Goal: Task Accomplishment & Management: Manage account settings

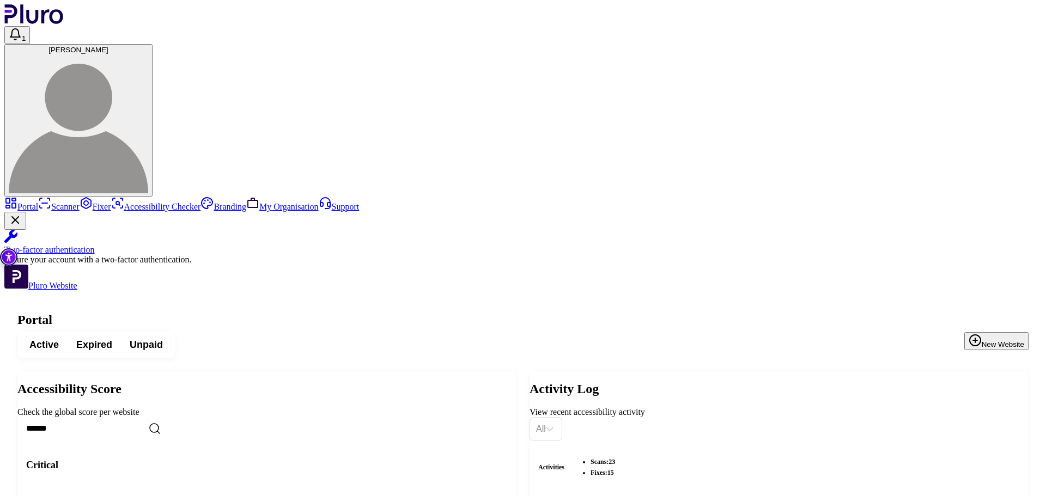
click at [205, 417] on input "Search" at bounding box center [110, 428] width 187 height 23
paste input "**********"
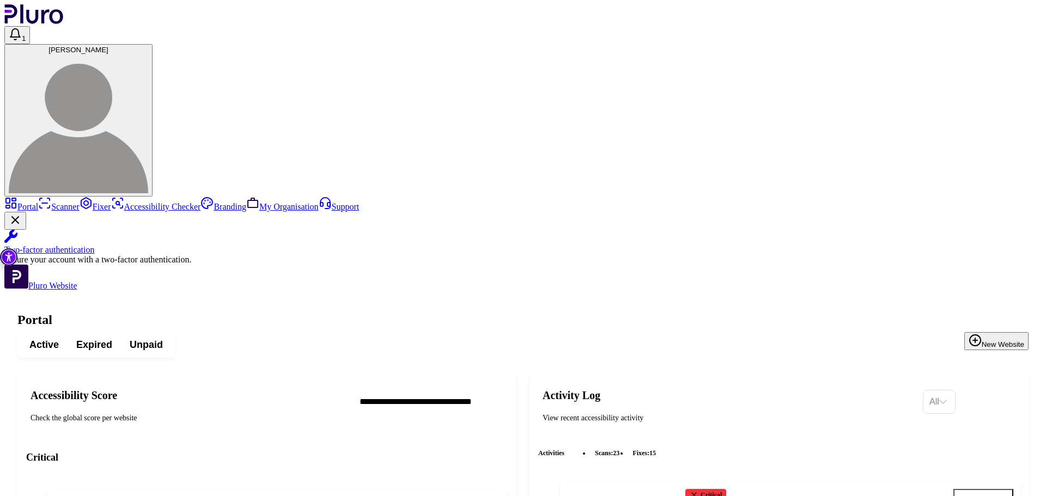
scroll to position [0, 18]
type input "**********"
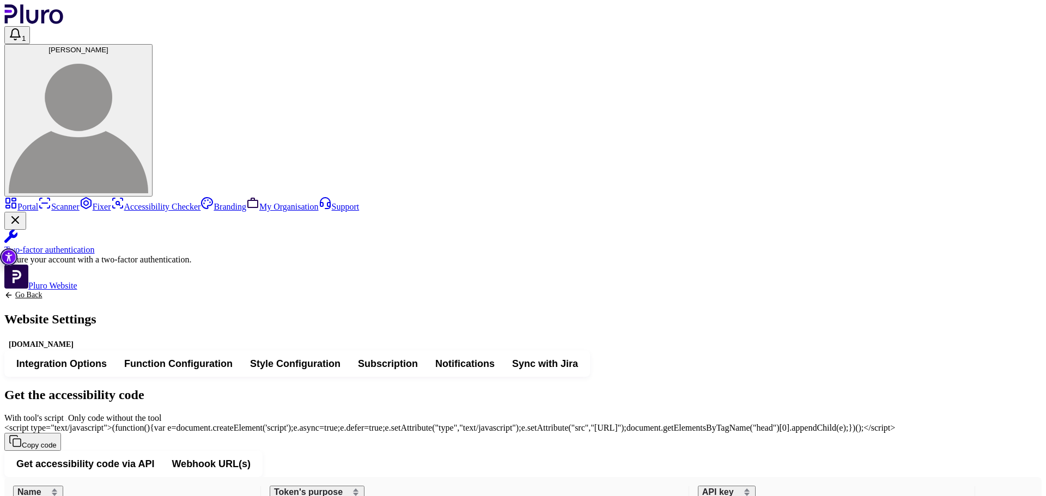
click at [108, 46] on span "[PERSON_NAME]" at bounding box center [79, 50] width 60 height 8
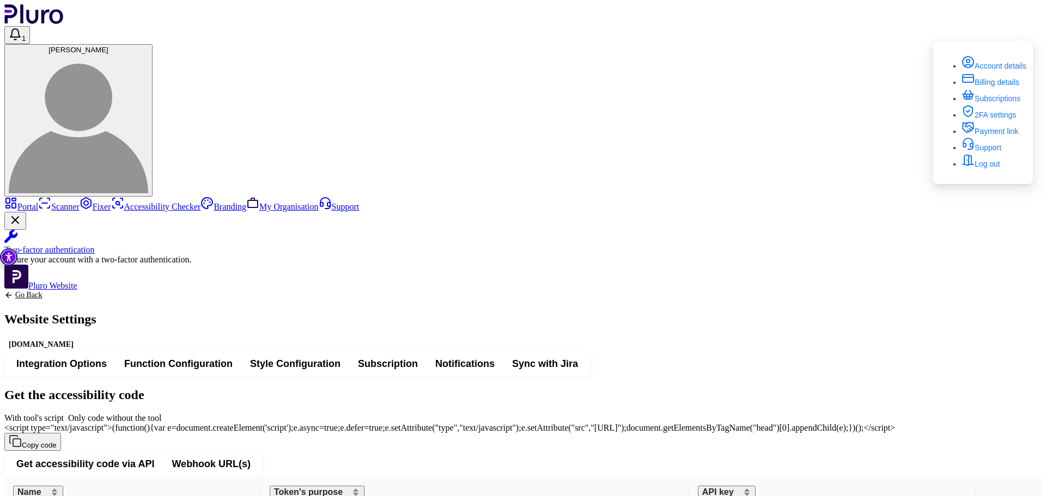
click at [426, 388] on div "Get the accessibility code With tool's script Only code without the tool <scrip…" at bounding box center [523, 419] width 1038 height 63
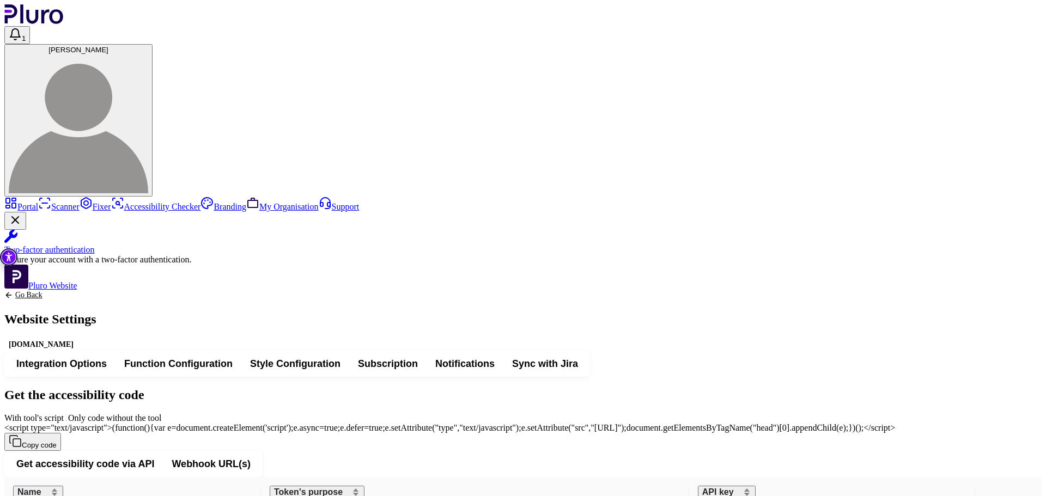
click at [233, 358] on span "Function Configuration" at bounding box center [178, 364] width 108 height 13
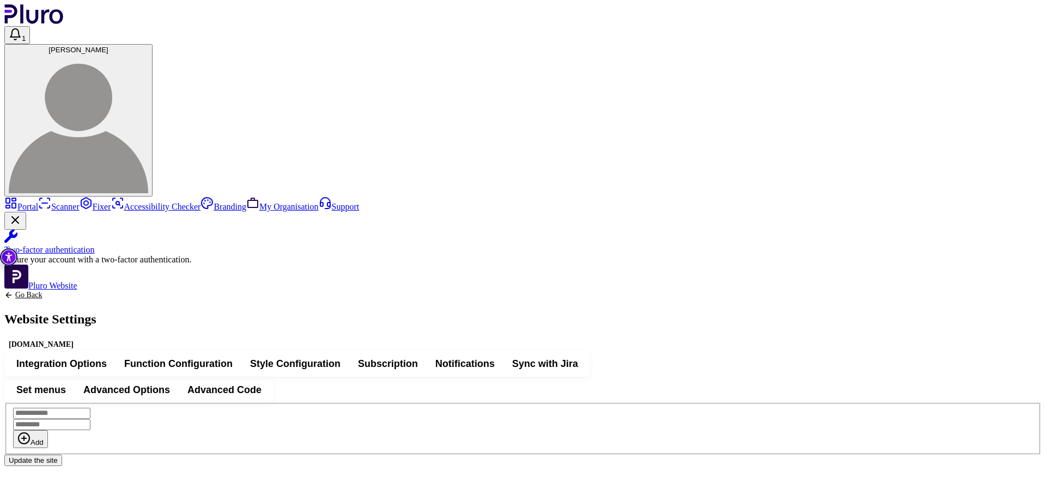
click at [116, 354] on button "Integration Options" at bounding box center [62, 364] width 108 height 20
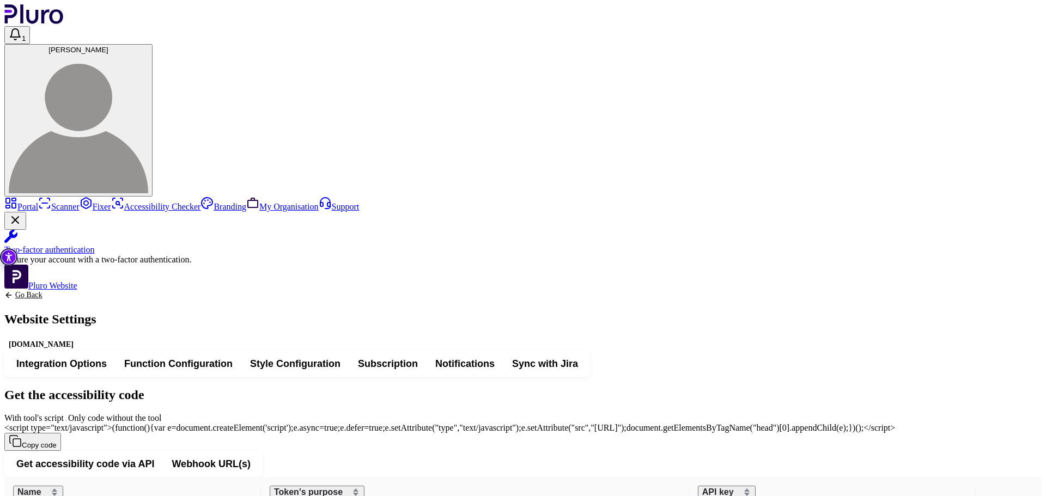
click at [233, 358] on span "Function Configuration" at bounding box center [178, 364] width 108 height 13
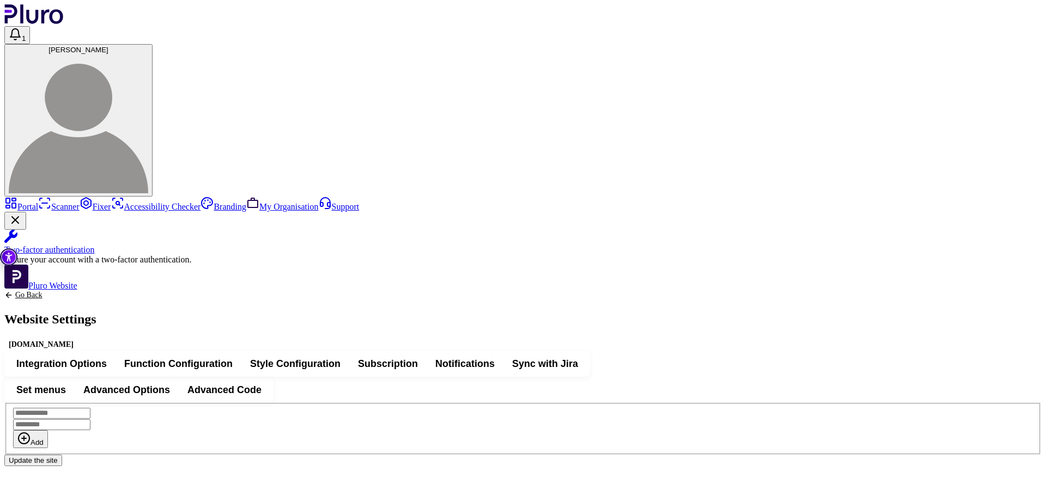
click at [262, 384] on span "Advanced Code" at bounding box center [224, 390] width 74 height 13
click at [170, 384] on span "Advanced Options" at bounding box center [126, 390] width 87 height 13
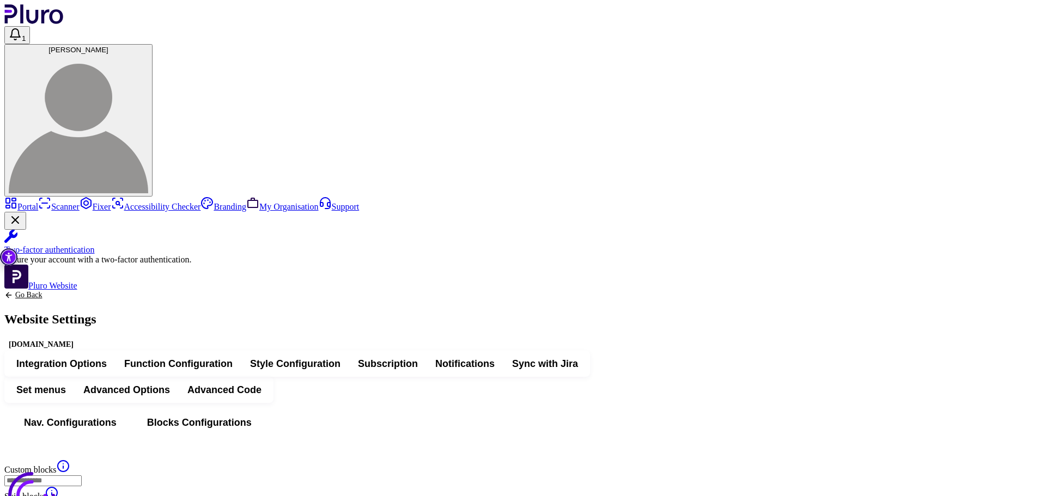
type input "*******"
click at [265, 410] on button "Blocks Configurations" at bounding box center [199, 423] width 131 height 26
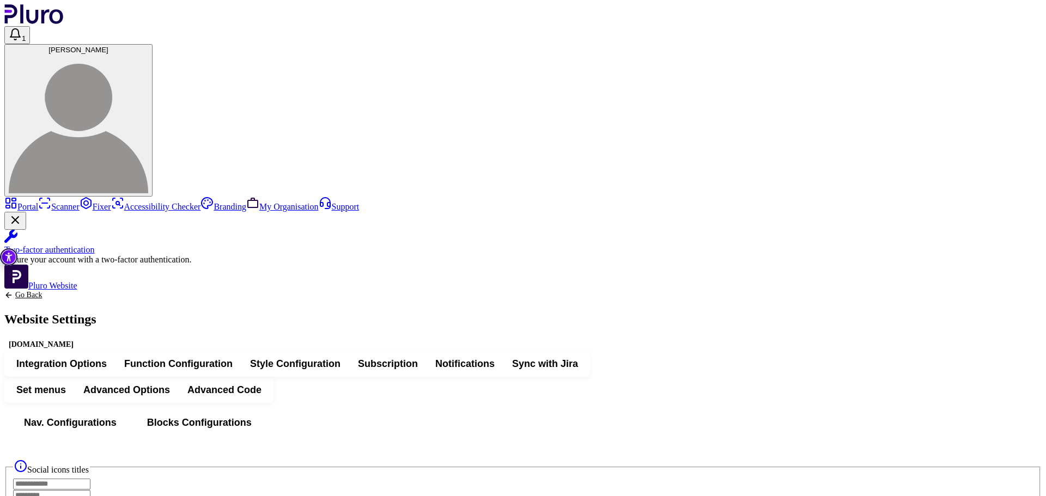
scroll to position [0, 0]
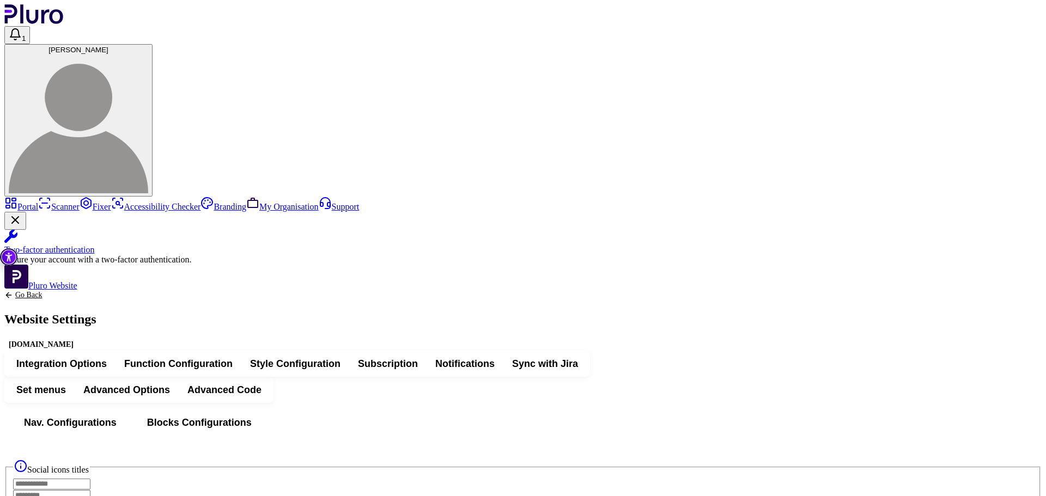
click at [64, 34] on header "1 [PERSON_NAME]" at bounding box center [523, 100] width 1038 height 192
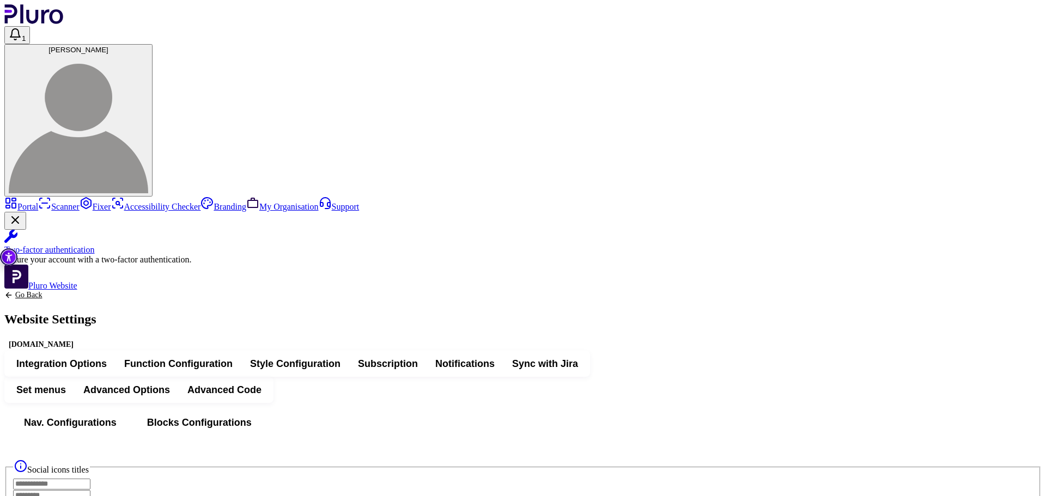
click at [107, 358] on span "Integration Options" at bounding box center [61, 364] width 90 height 13
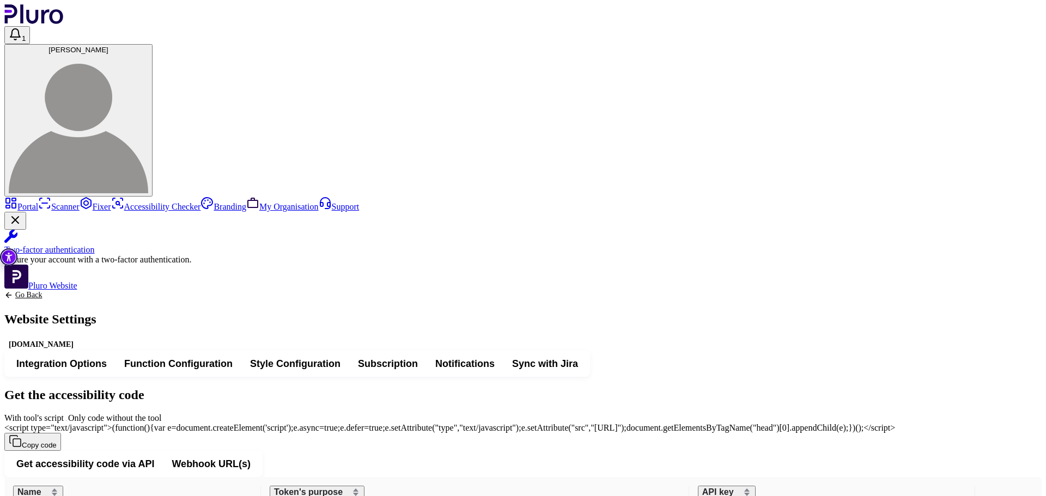
click at [96, 291] on div "Go Back Website Settings isrotelshop.konimbo.co.il" at bounding box center [50, 321] width 92 height 60
click at [96, 291] on link "Go Back" at bounding box center [50, 295] width 92 height 9
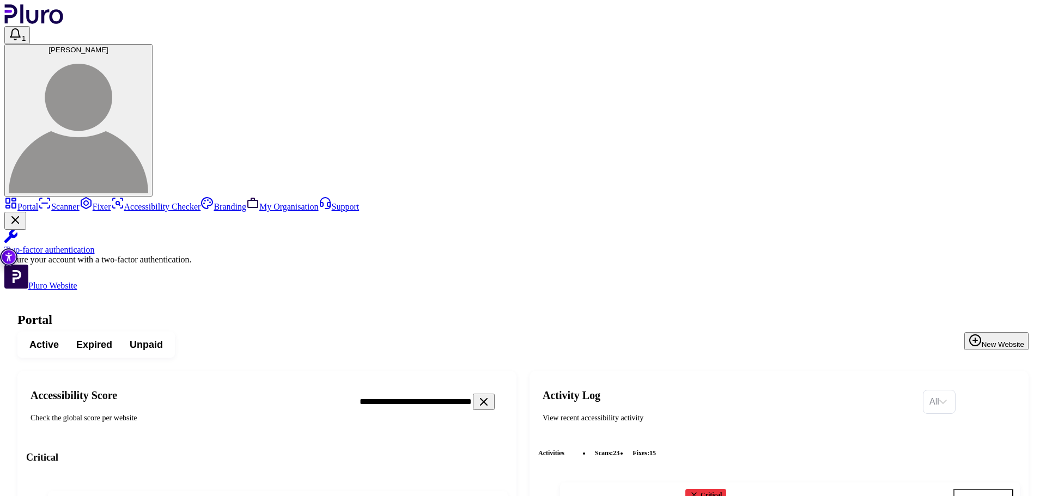
click at [490, 396] on icon "Clear search field" at bounding box center [483, 402] width 13 height 13
click at [991, 489] on button "Go to fixer" at bounding box center [984, 499] width 60 height 21
